Goal: Task Accomplishment & Management: Complete application form

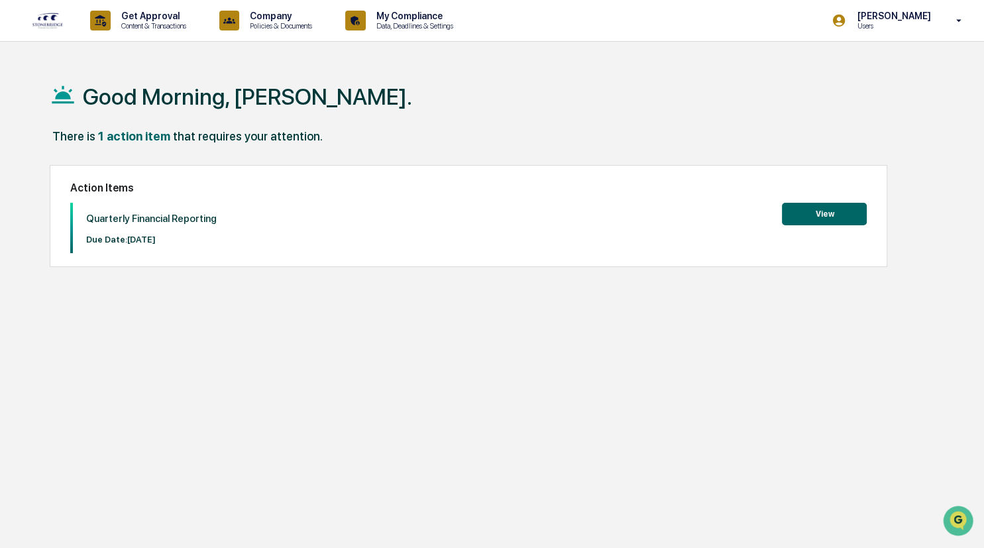
click at [811, 213] on button "View" at bounding box center [824, 214] width 85 height 23
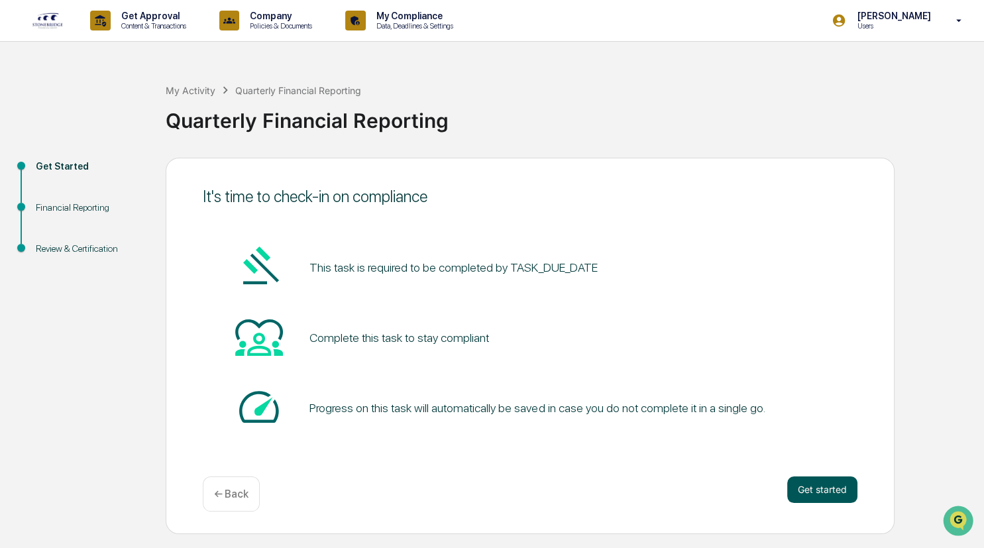
click at [832, 488] on button "Get started" at bounding box center [822, 490] width 70 height 27
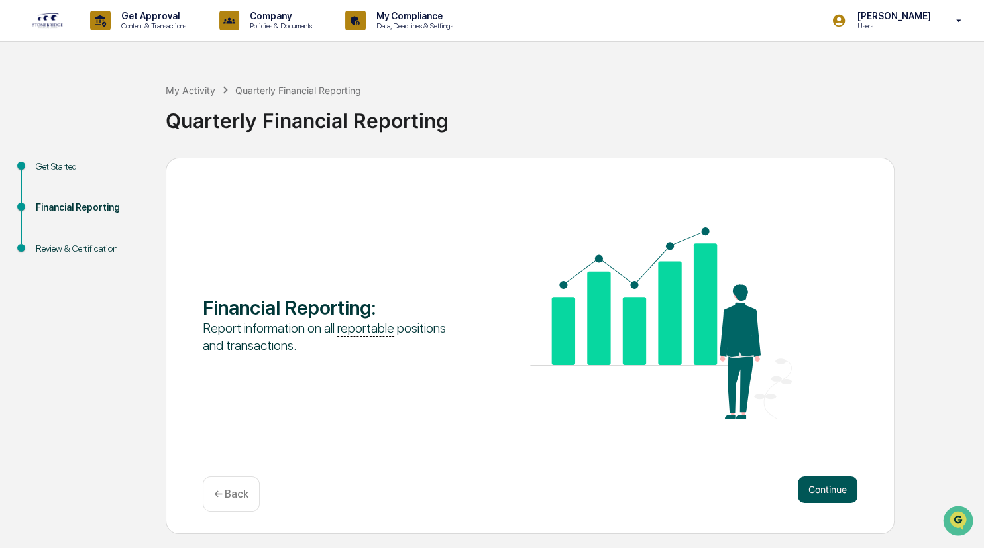
click at [820, 485] on button "Continue" at bounding box center [828, 490] width 60 height 27
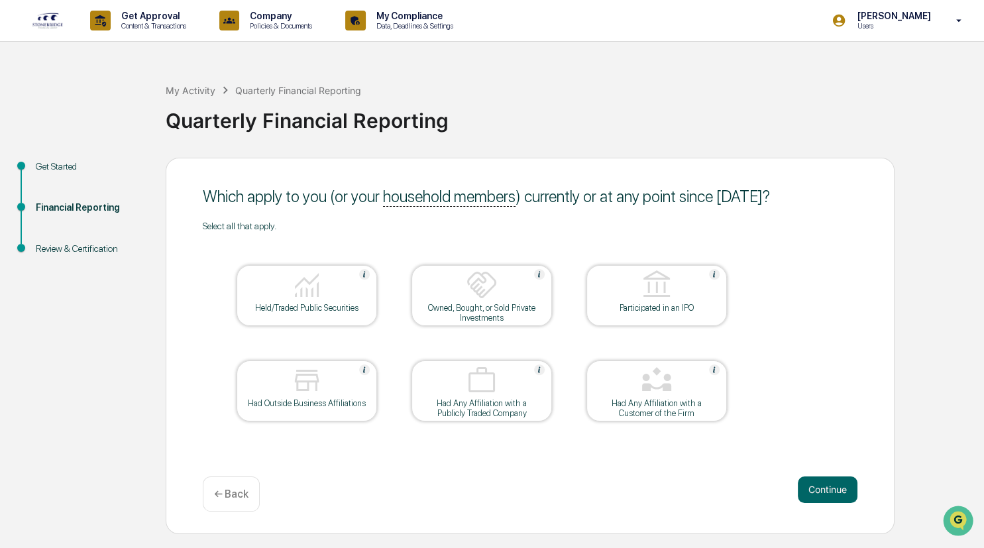
click at [359, 304] on div "Held/Traded Public Securities" at bounding box center [306, 308] width 119 height 10
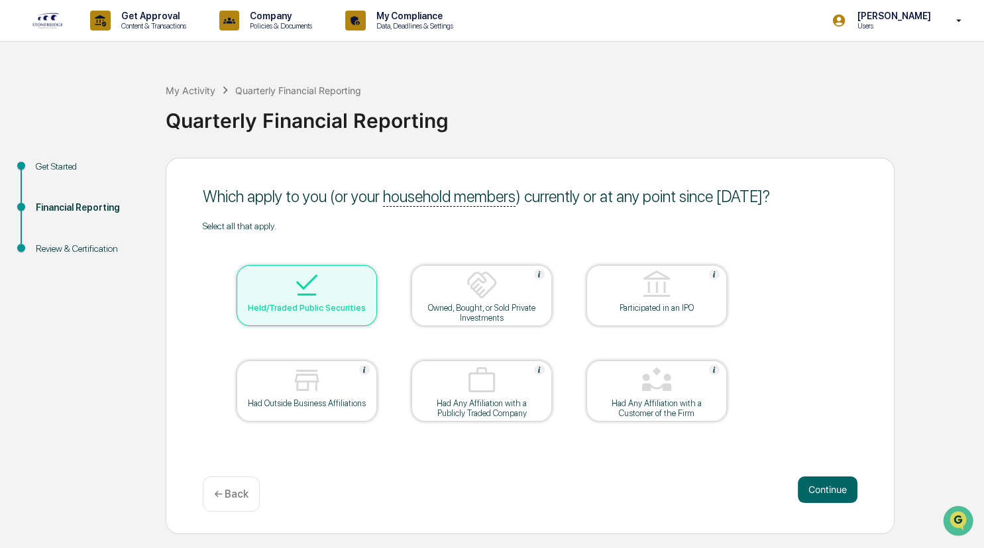
click at [466, 301] on div at bounding box center [482, 286] width 133 height 34
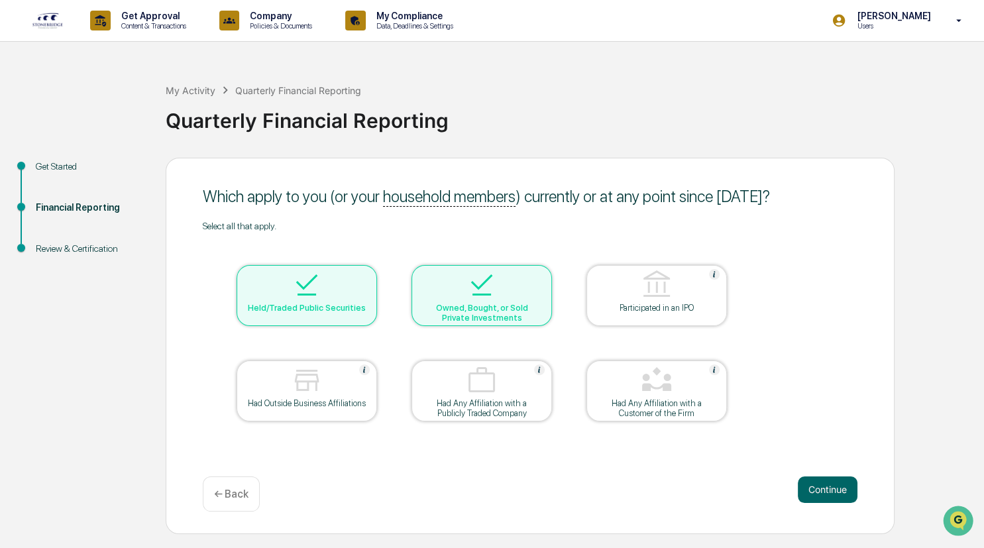
click at [630, 298] on div at bounding box center [657, 286] width 133 height 34
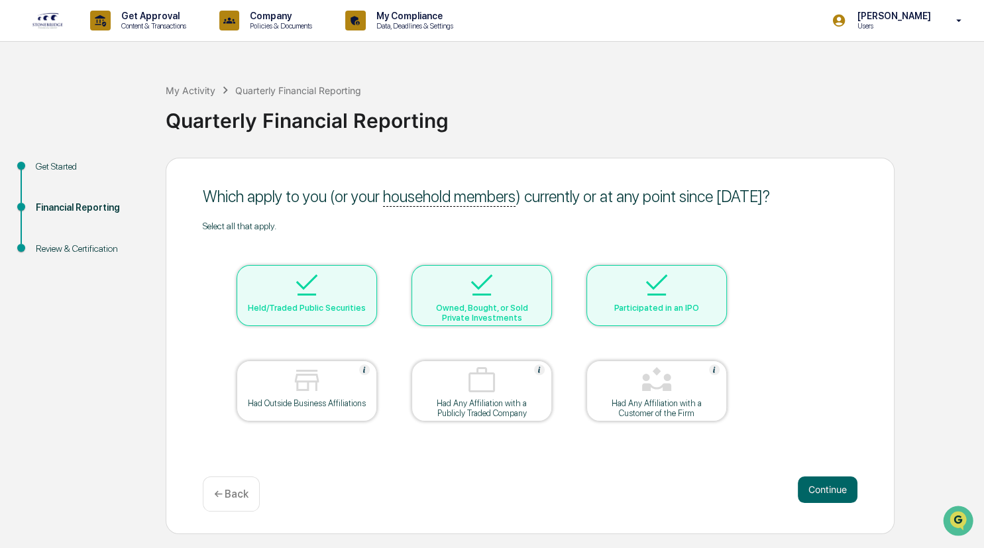
click at [322, 294] on img at bounding box center [307, 285] width 32 height 32
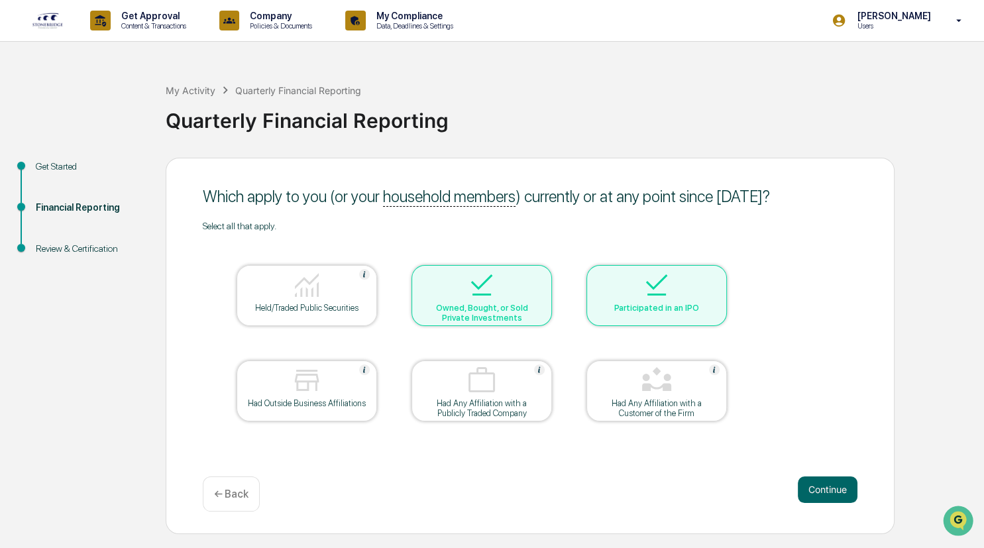
click at [460, 312] on div "Owned, Bought, or Sold Private Investments" at bounding box center [481, 313] width 119 height 20
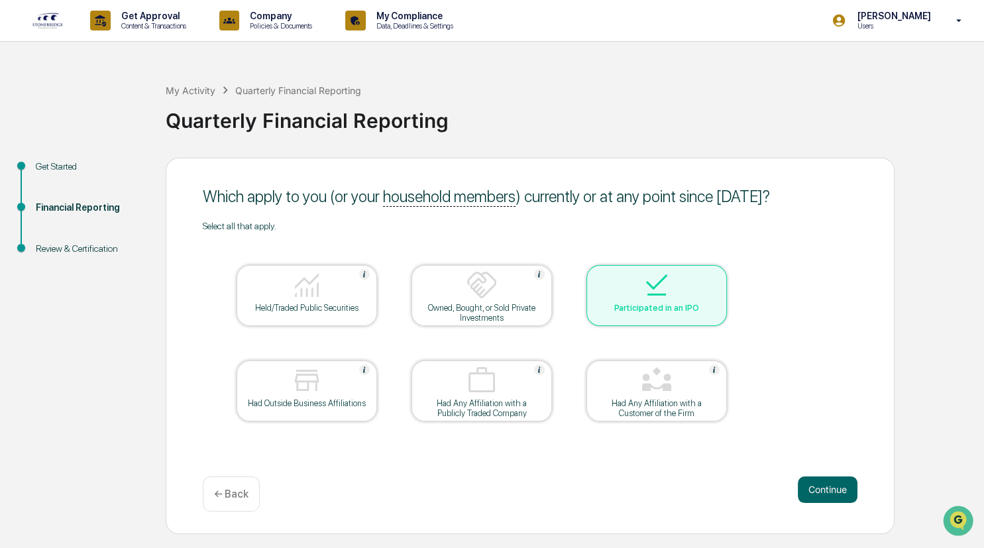
click at [642, 298] on img at bounding box center [657, 285] width 32 height 32
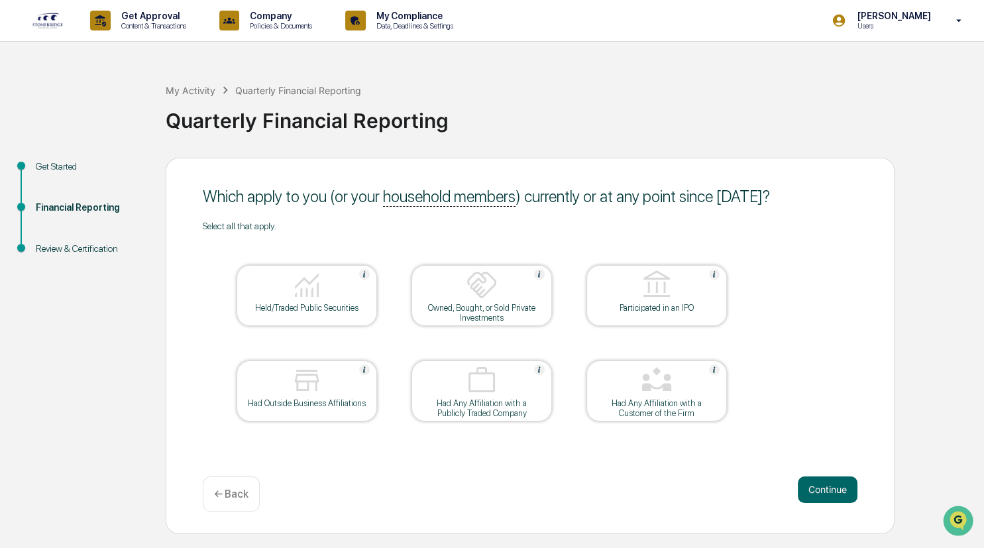
drag, startPoint x: 831, startPoint y: 487, endPoint x: 396, endPoint y: 400, distance: 444.1
click at [515, 468] on div "Which apply to you (or your household members ) currently or at any point since…" at bounding box center [530, 346] width 729 height 377
click at [306, 388] on img at bounding box center [307, 381] width 32 height 32
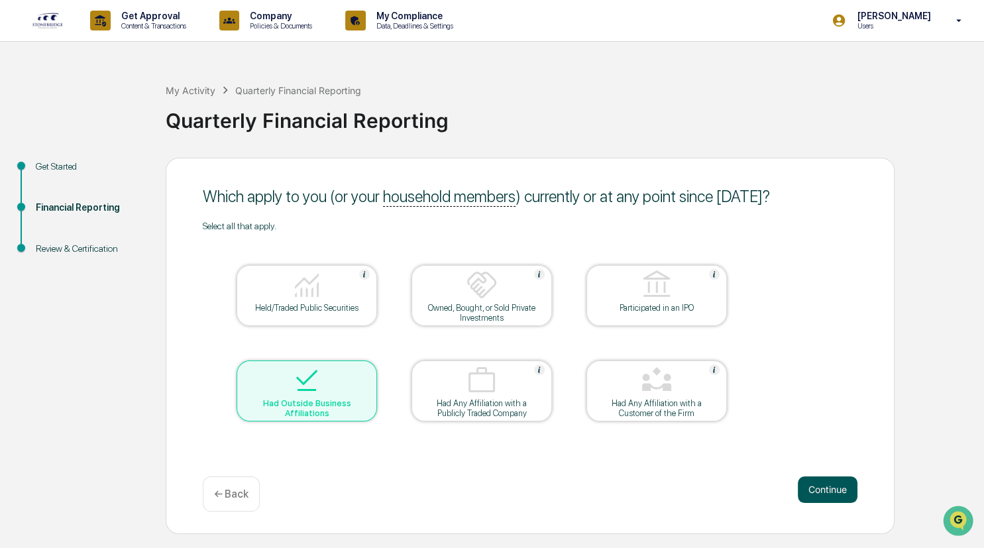
click at [838, 487] on button "Continue" at bounding box center [828, 490] width 60 height 27
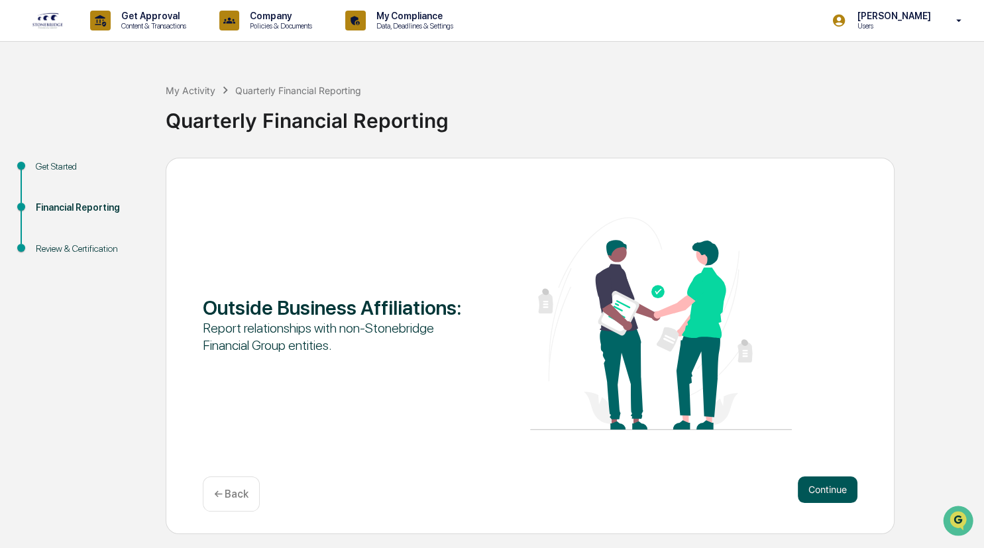
click at [827, 489] on button "Continue" at bounding box center [828, 490] width 60 height 27
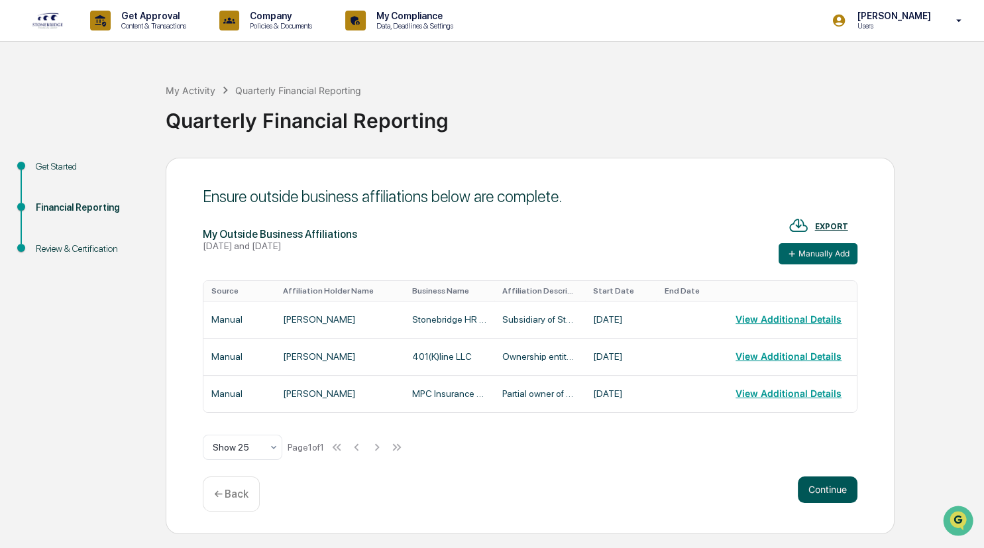
click at [833, 491] on button "Continue" at bounding box center [828, 490] width 60 height 27
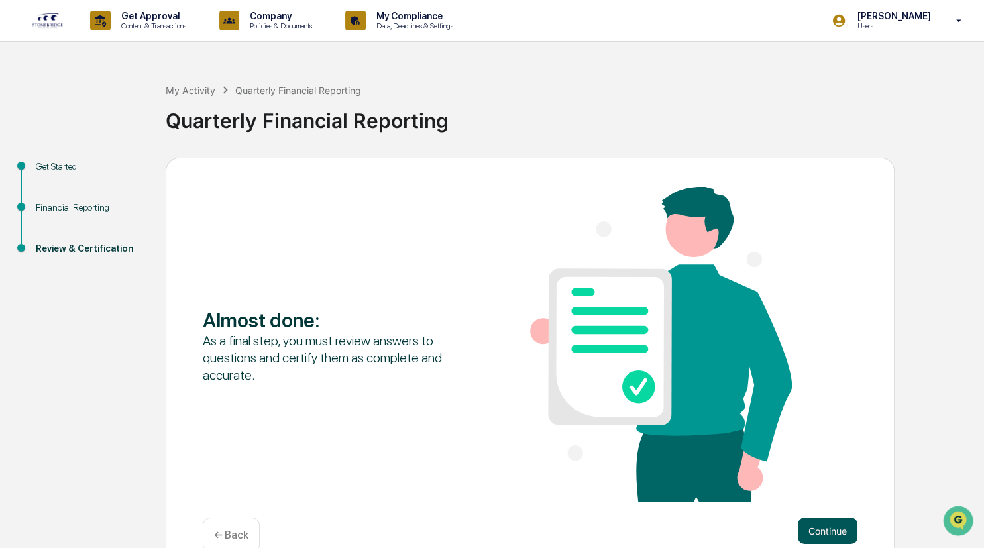
click at [832, 526] on button "Continue" at bounding box center [828, 531] width 60 height 27
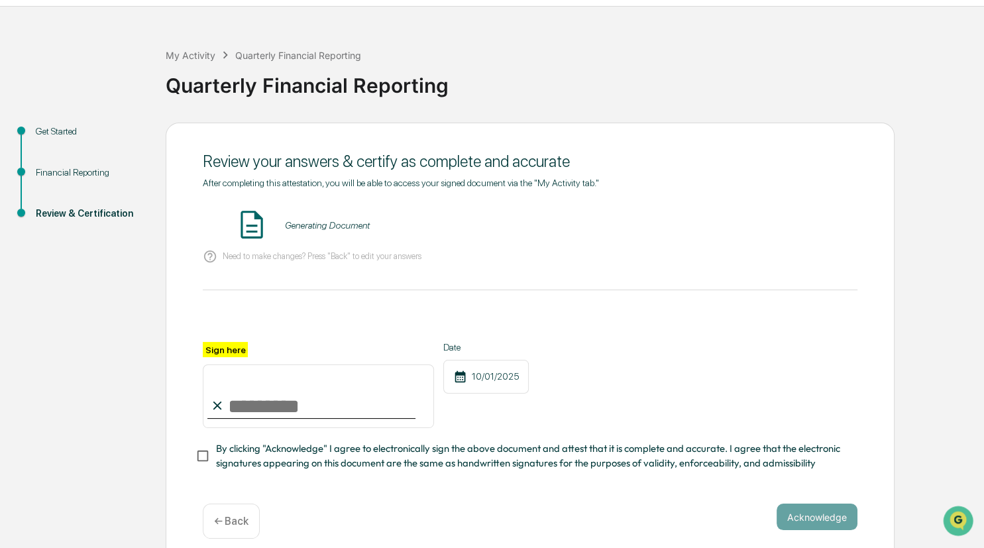
scroll to position [53, 0]
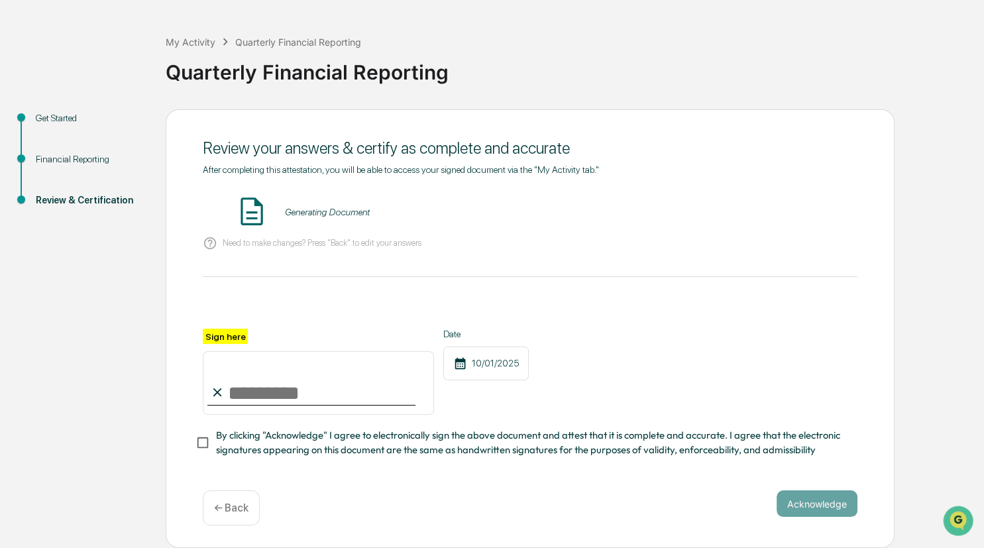
click at [254, 378] on input "Sign here" at bounding box center [318, 383] width 231 height 64
type input "**********"
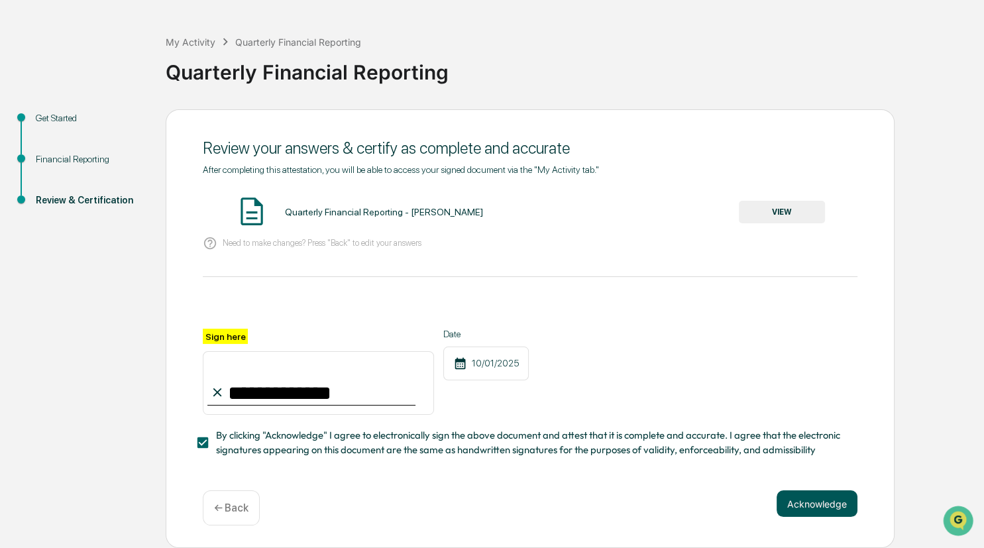
click at [810, 500] on button "Acknowledge" at bounding box center [817, 504] width 81 height 27
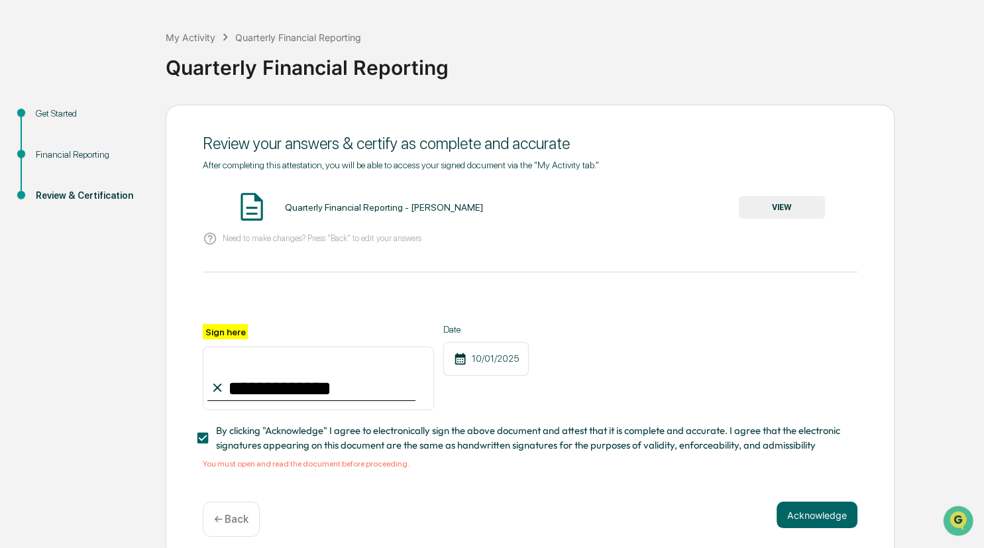
scroll to position [69, 0]
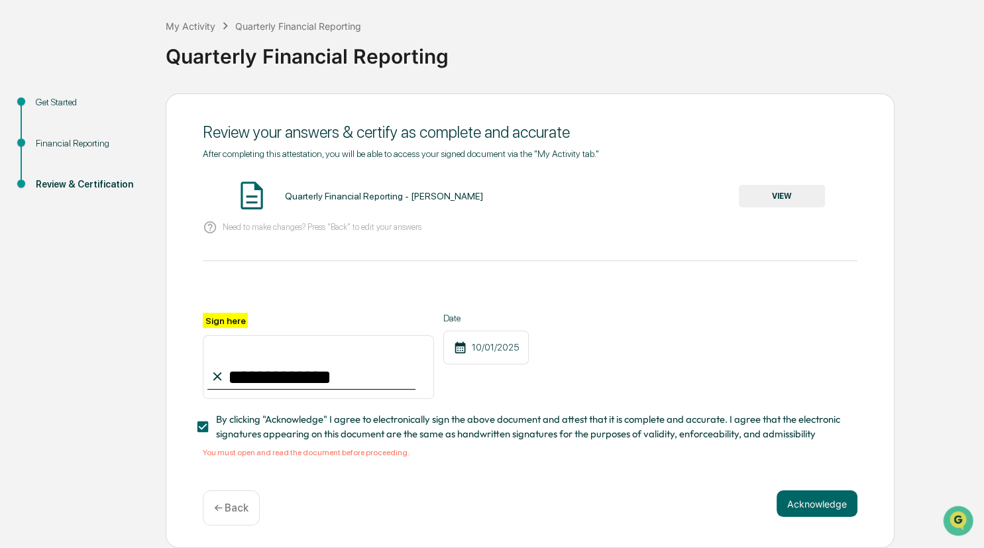
click at [314, 191] on div "Quarterly Financial Reporting - [PERSON_NAME]" at bounding box center [384, 196] width 198 height 11
click at [253, 191] on img at bounding box center [251, 195] width 33 height 33
click at [787, 185] on button "VIEW" at bounding box center [782, 196] width 86 height 23
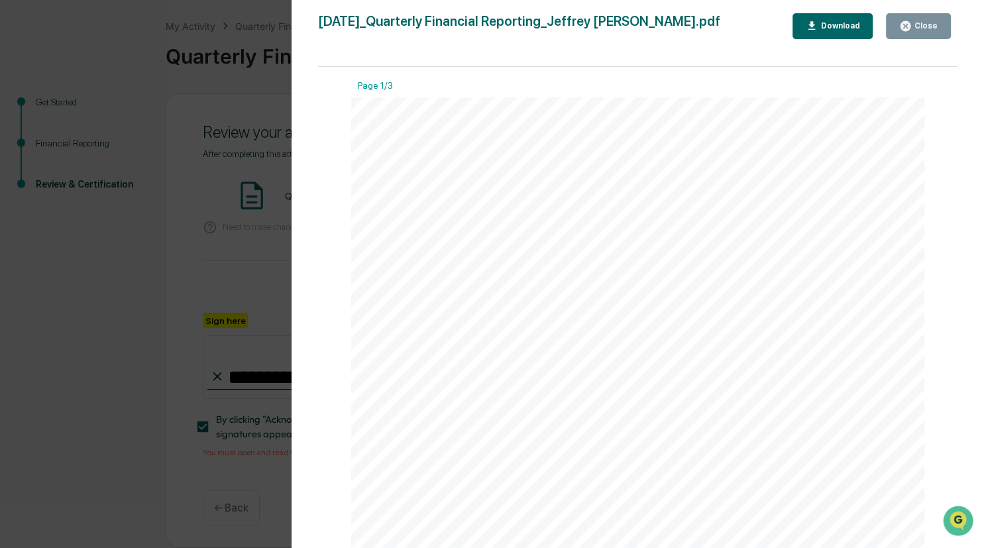
click at [911, 23] on icon "button" at bounding box center [906, 26] width 10 height 10
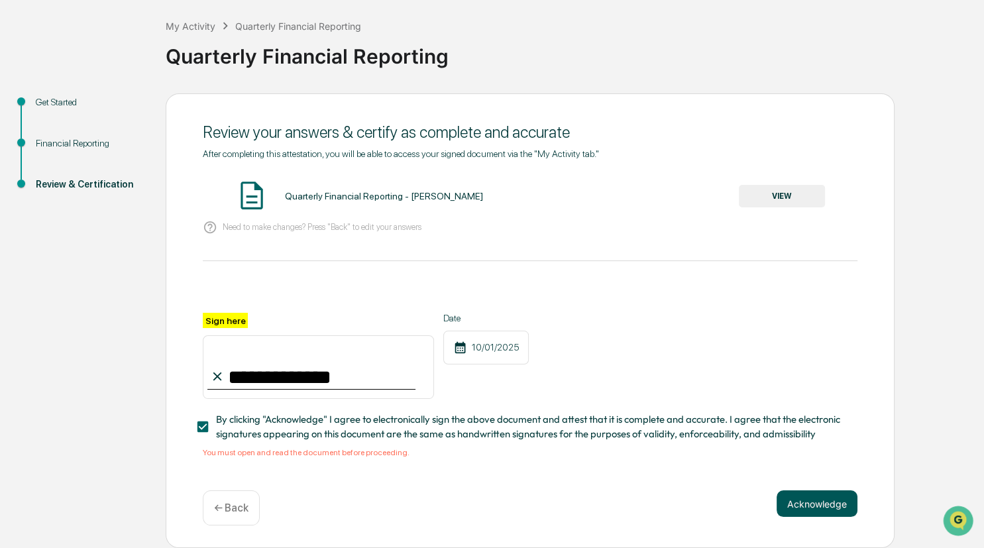
click at [805, 510] on button "Acknowledge" at bounding box center [817, 504] width 81 height 27
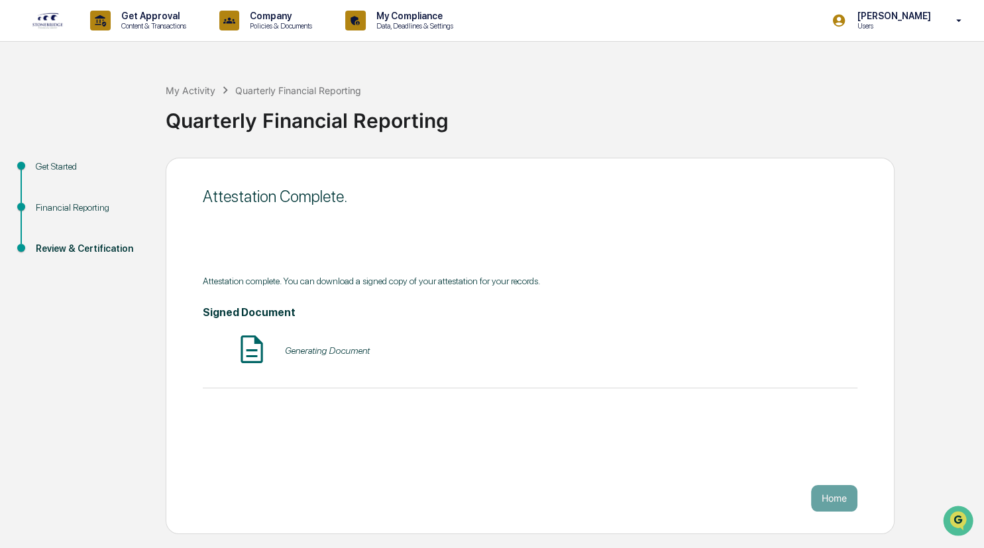
click at [337, 351] on div "Generating Document" at bounding box center [327, 350] width 85 height 11
click at [344, 357] on div "Generating Document" at bounding box center [530, 350] width 655 height 35
drag, startPoint x: 248, startPoint y: 356, endPoint x: 262, endPoint y: 353, distance: 15.0
click at [248, 356] on img at bounding box center [251, 349] width 33 height 33
click at [252, 354] on img at bounding box center [251, 349] width 33 height 33
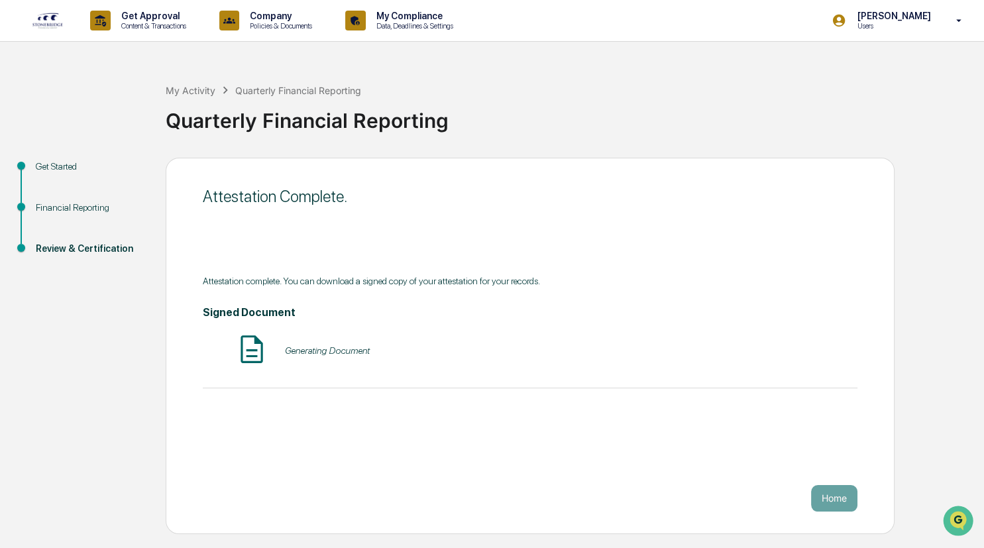
click at [296, 354] on div "Generating Document" at bounding box center [327, 350] width 85 height 11
click at [311, 351] on div "Generating Document" at bounding box center [327, 350] width 85 height 11
drag, startPoint x: 344, startPoint y: 358, endPoint x: 482, endPoint y: 367, distance: 138.2
click at [369, 359] on div "Quarterly Financial Reporting - [PERSON_NAME] - Signed VIEW" at bounding box center [530, 350] width 655 height 35
drag, startPoint x: 694, startPoint y: 361, endPoint x: 698, endPoint y: 369, distance: 8.3
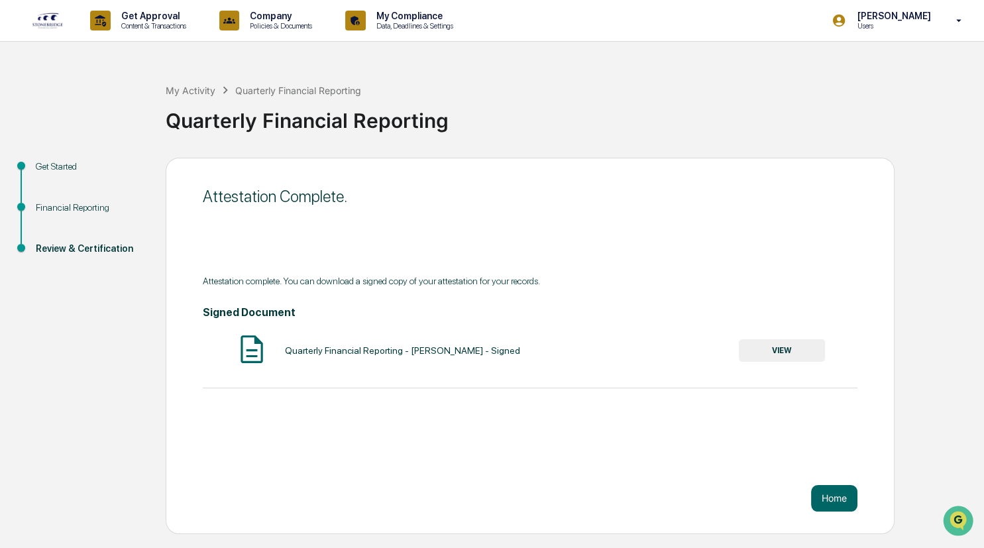
click at [695, 365] on div "Quarterly Financial Reporting - [PERSON_NAME] - Signed VIEW" at bounding box center [530, 350] width 655 height 35
click at [786, 354] on button "VIEW" at bounding box center [782, 350] width 86 height 23
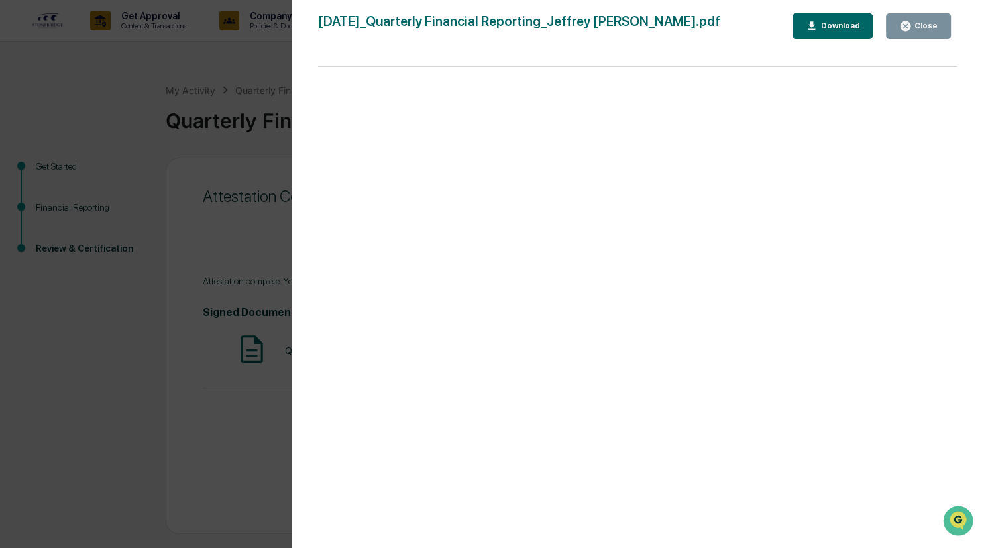
click at [616, 339] on div at bounding box center [638, 314] width 640 height 495
click at [925, 17] on button "Close" at bounding box center [918, 26] width 65 height 26
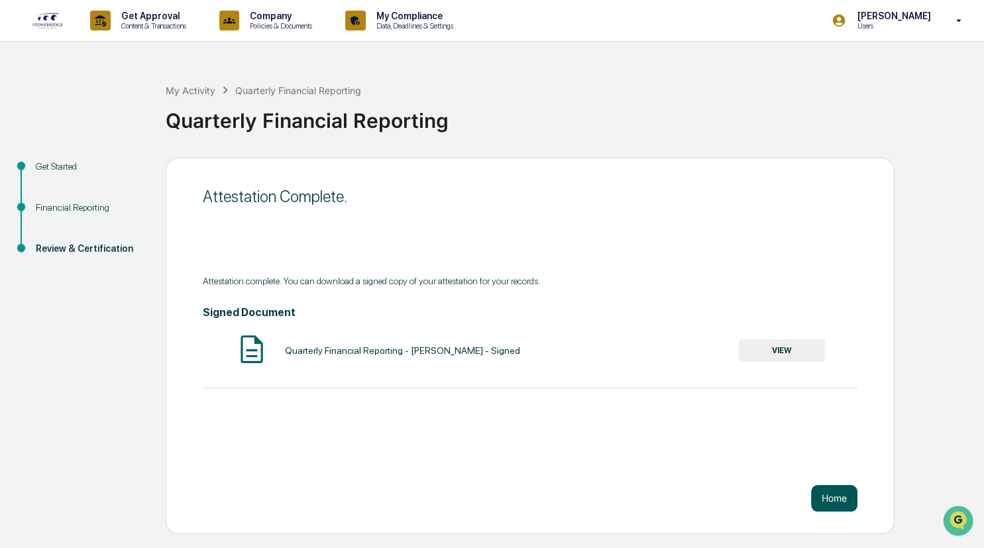
click at [837, 496] on button "Home" at bounding box center [834, 498] width 46 height 27
